Goal: Communication & Community: Participate in discussion

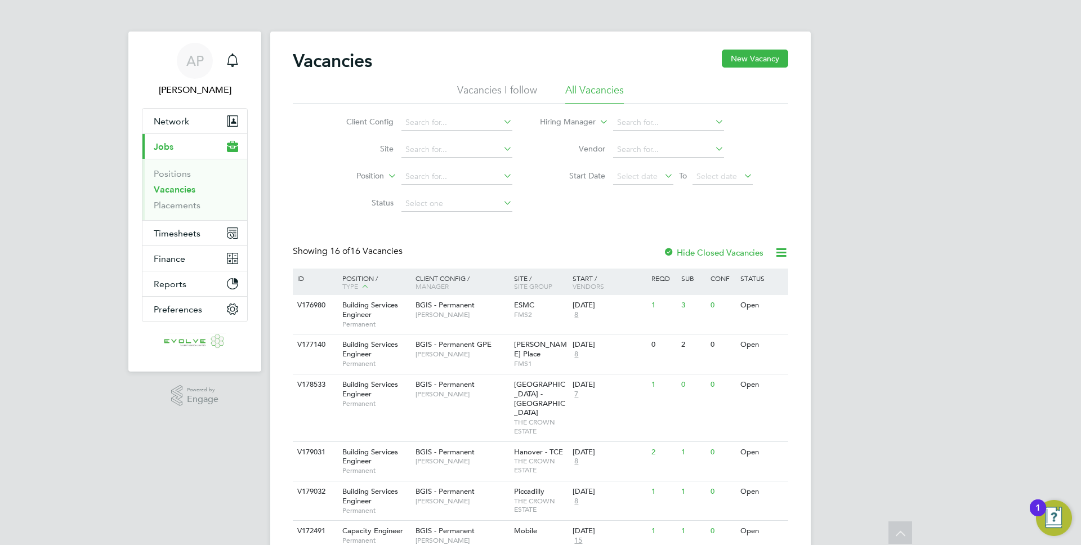
scroll to position [461, 0]
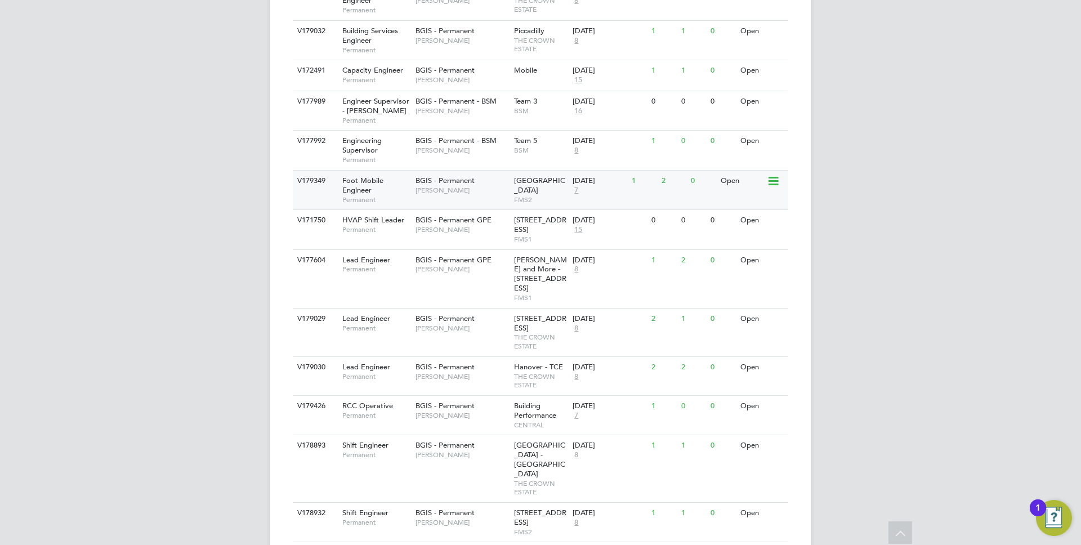
click at [471, 176] on span "BGIS - Permanent" at bounding box center [445, 181] width 59 height 10
click at [452, 186] on span "[PERSON_NAME]" at bounding box center [462, 190] width 93 height 9
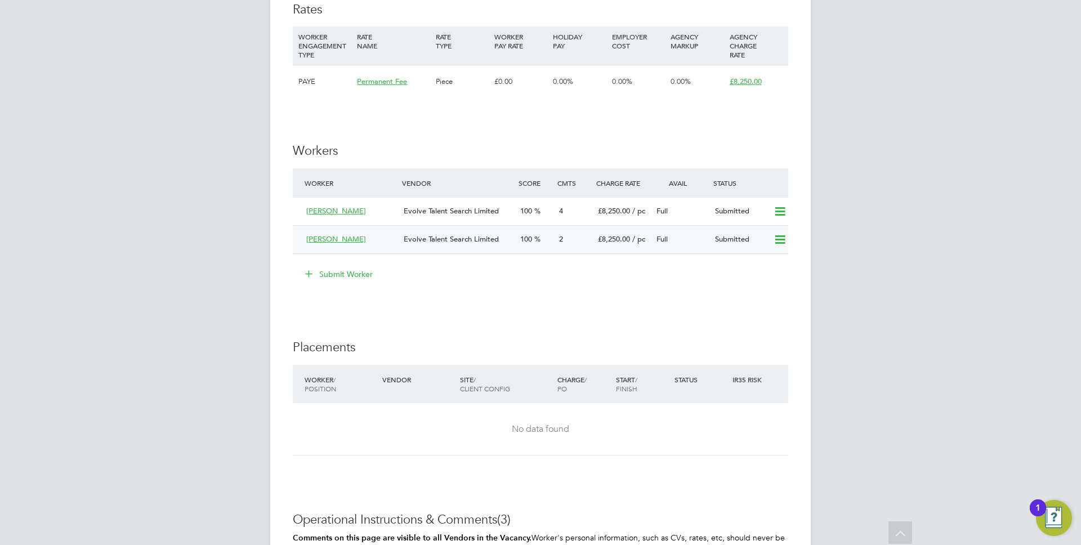
scroll to position [1366, 0]
click at [634, 240] on span "/ pc" at bounding box center [639, 238] width 13 height 10
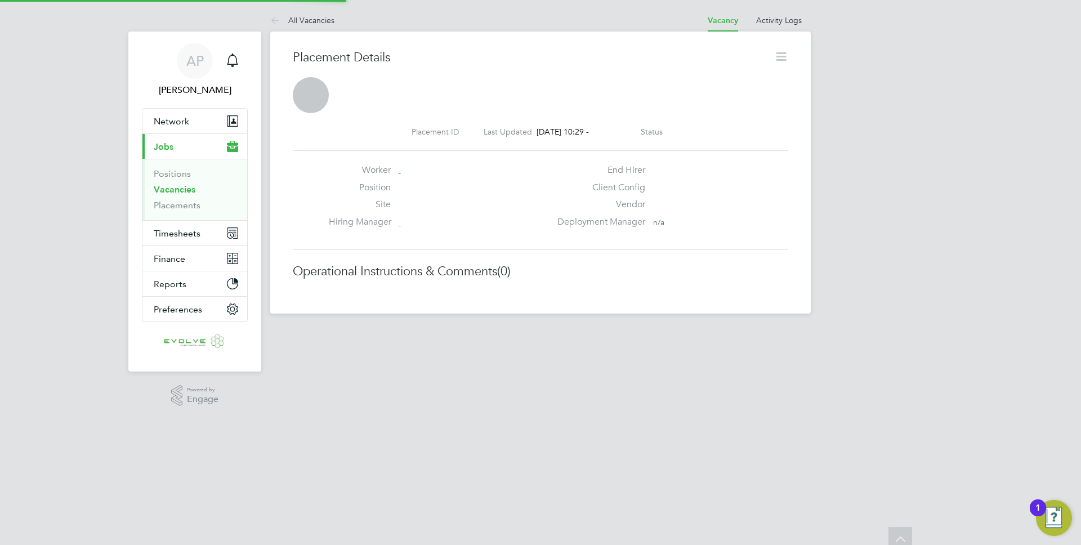
scroll to position [18, 222]
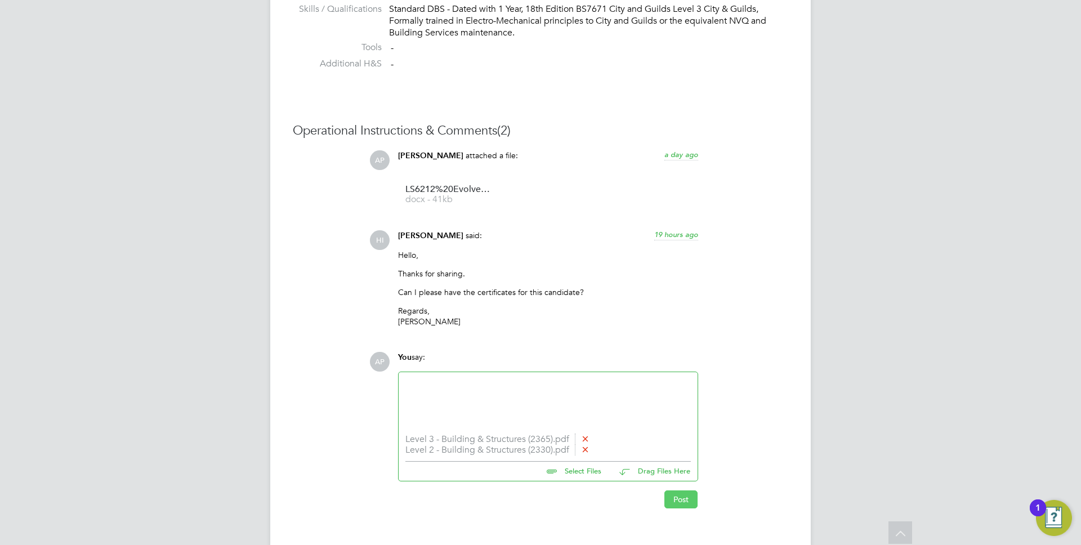
click at [687, 506] on button "Post" at bounding box center [681, 500] width 33 height 18
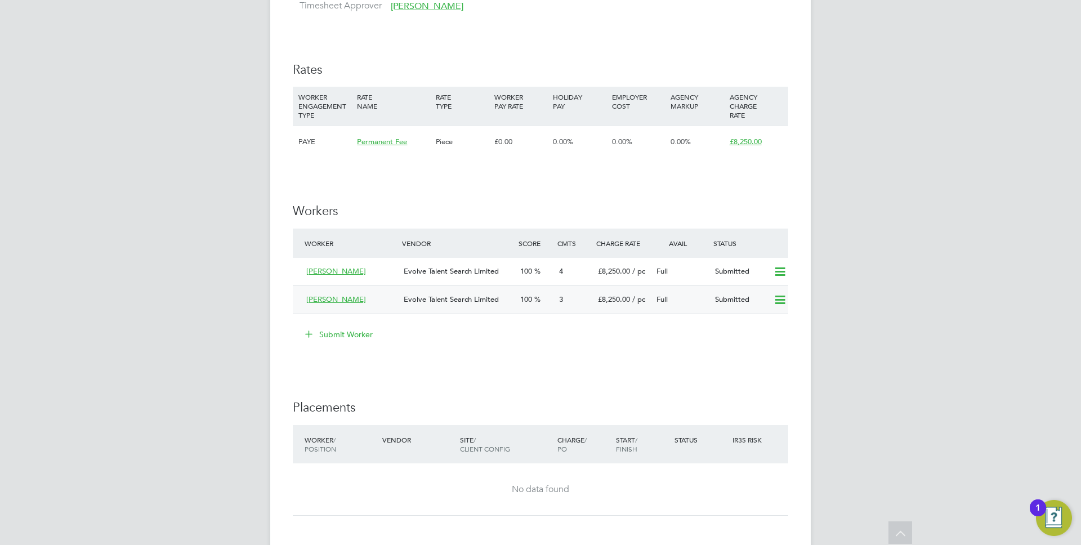
click at [592, 302] on div "3" at bounding box center [574, 300] width 39 height 19
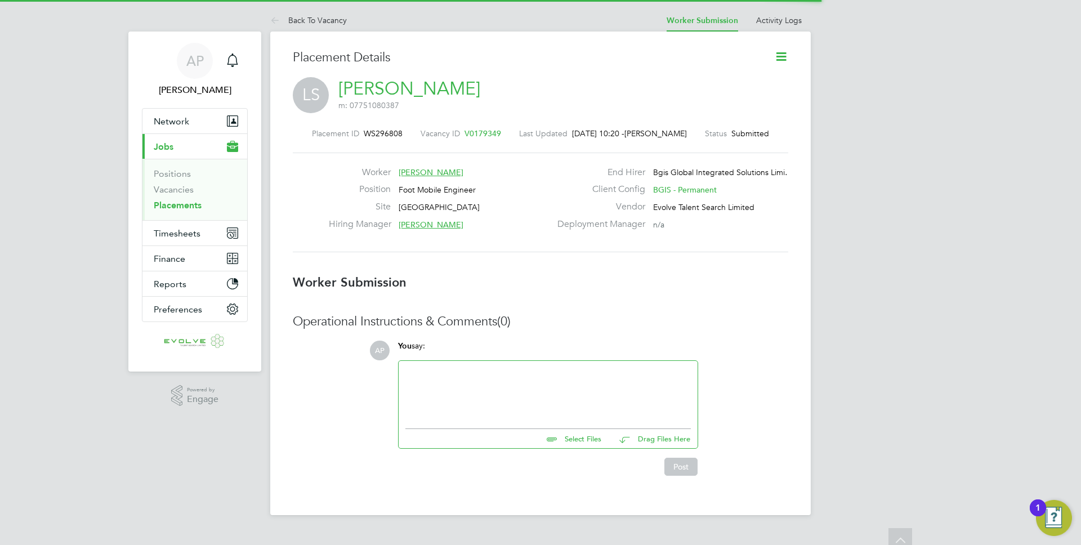
scroll to position [6, 6]
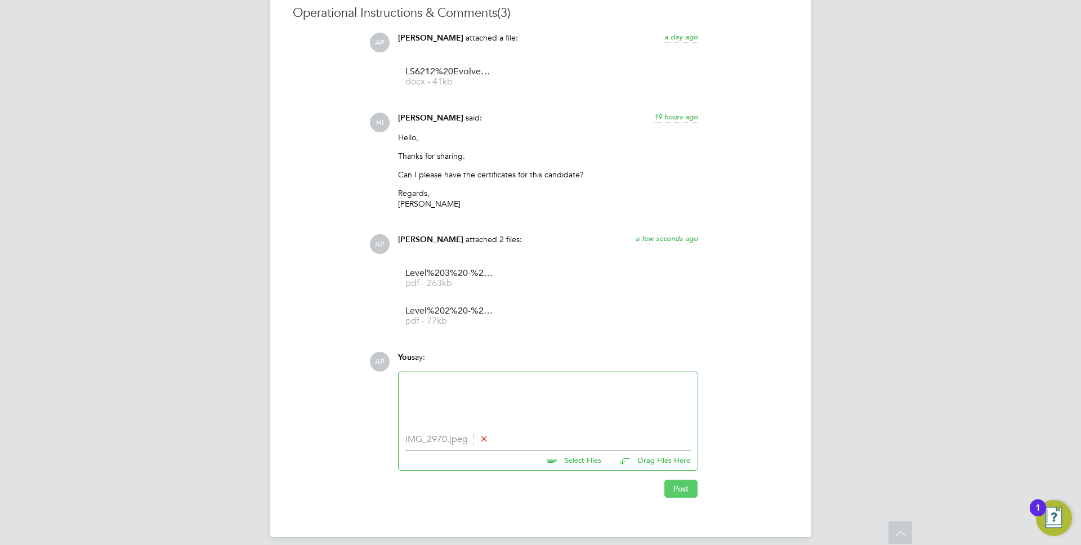
click at [677, 498] on button "Post" at bounding box center [681, 489] width 33 height 18
